Goal: Transaction & Acquisition: Register for event/course

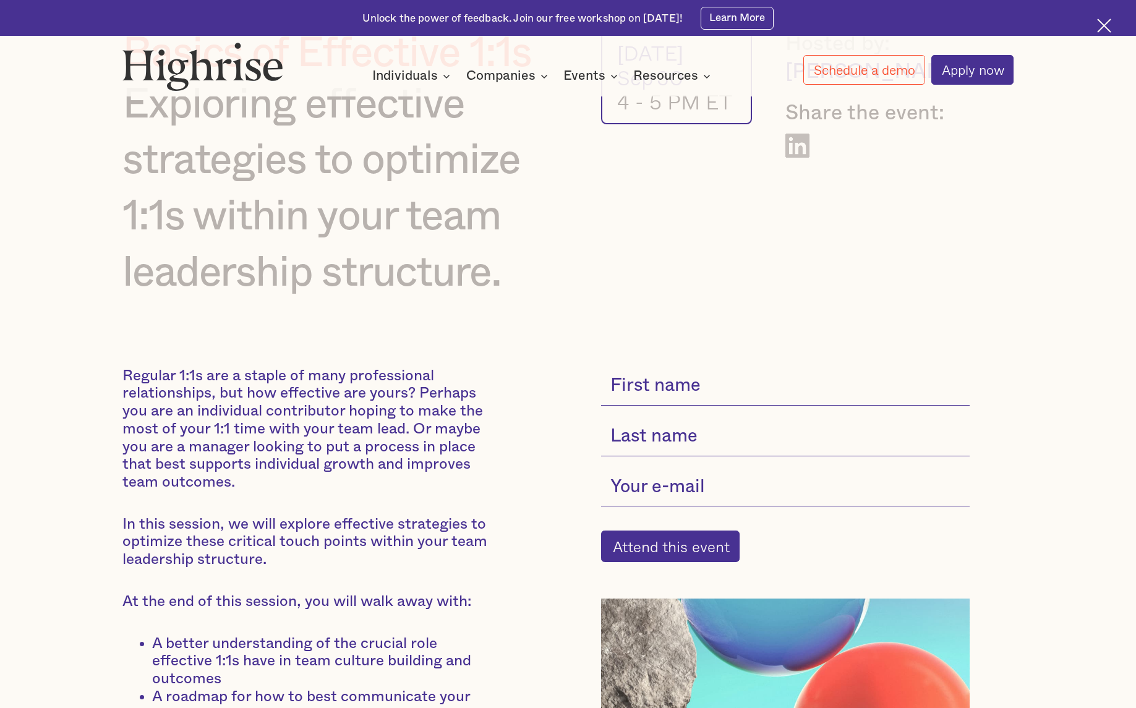
scroll to position [130, 0]
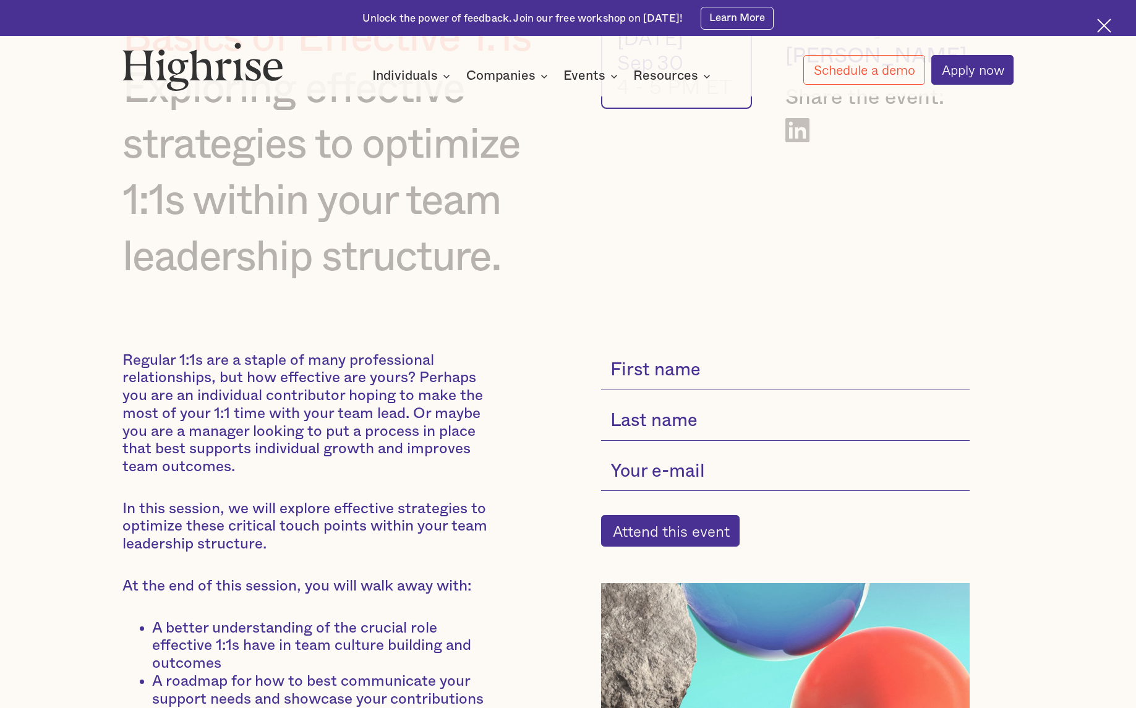
click at [694, 378] on input "current-single-event-subscribe-form" at bounding box center [785, 371] width 368 height 38
type input "[PERSON_NAME]"
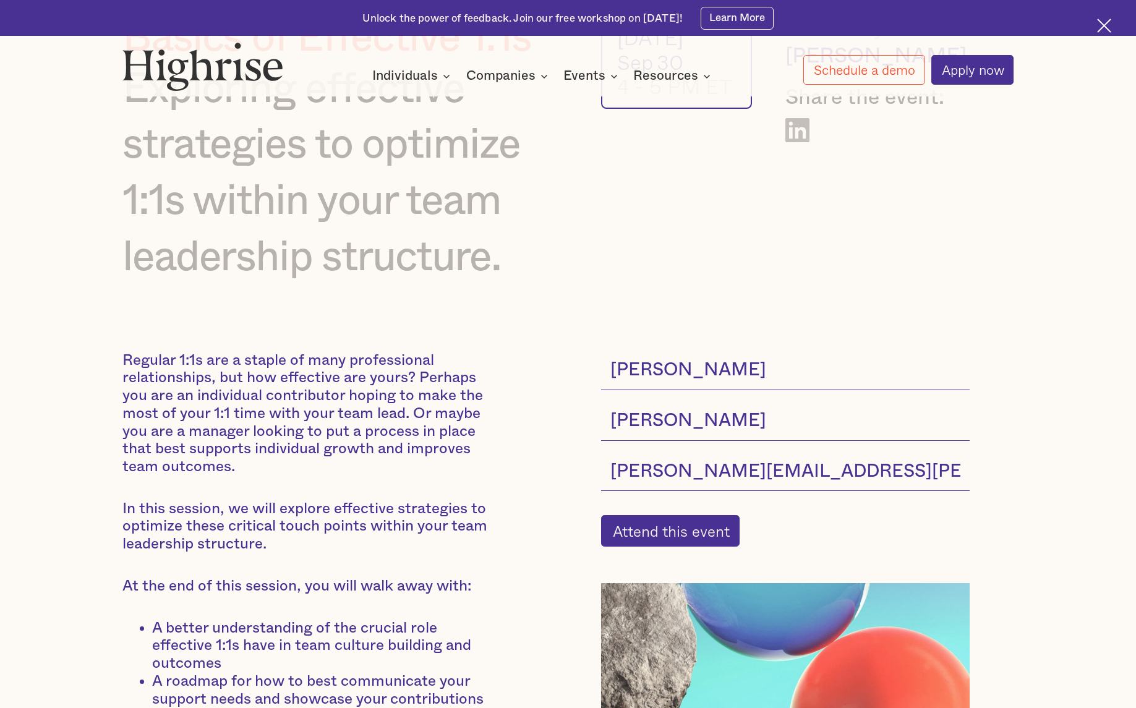
click at [785, 469] on input "[PERSON_NAME][EMAIL_ADDRESS][PERSON_NAME][DOMAIN_NAME]" at bounding box center [785, 472] width 368 height 38
click at [838, 466] on input "[PERSON_NAME][EMAIL_ADDRESS][PERSON_NAME][DOMAIN_NAME]" at bounding box center [785, 472] width 368 height 38
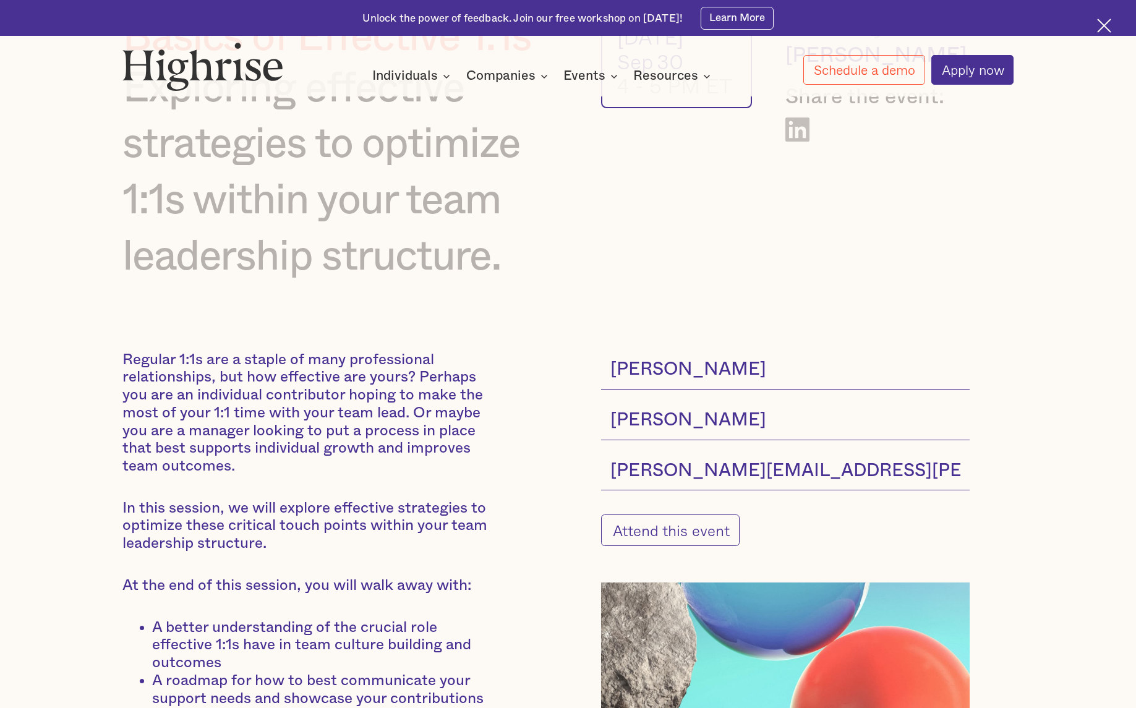
type input "[PERSON_NAME][EMAIL_ADDRESS][PERSON_NAME][DOMAIN_NAME]"
click at [702, 534] on input "Attend this event" at bounding box center [670, 530] width 138 height 32
type input "Please wait..."
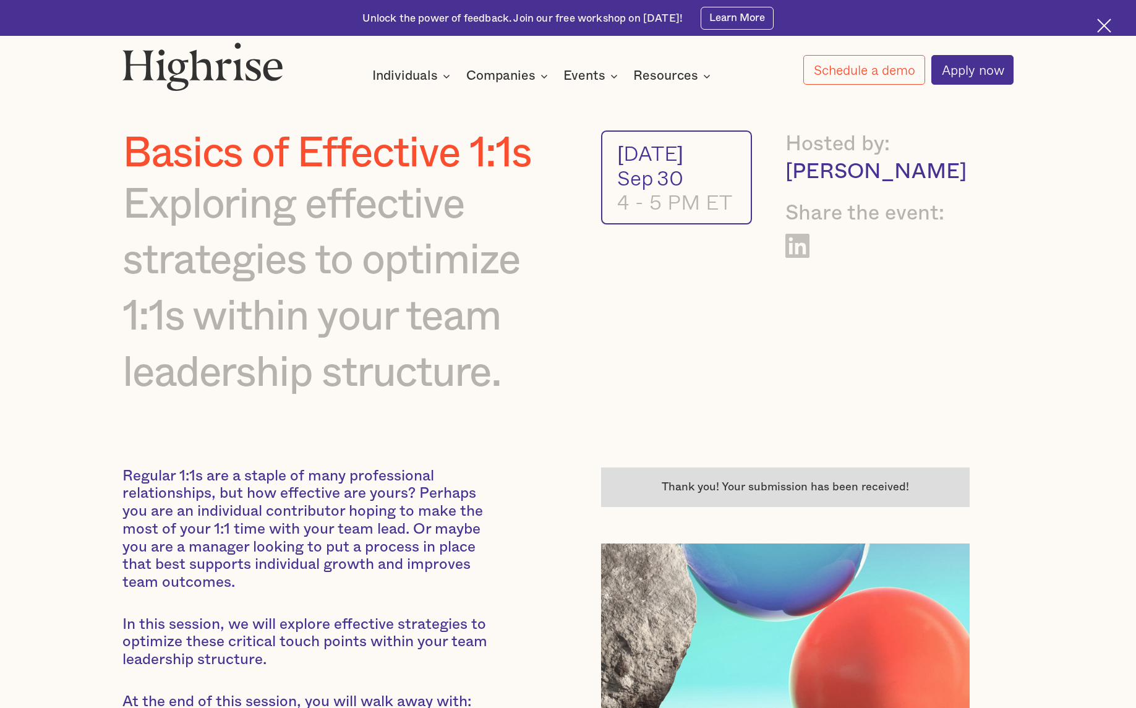
scroll to position [0, 0]
